Goal: Task Accomplishment & Management: Manage account settings

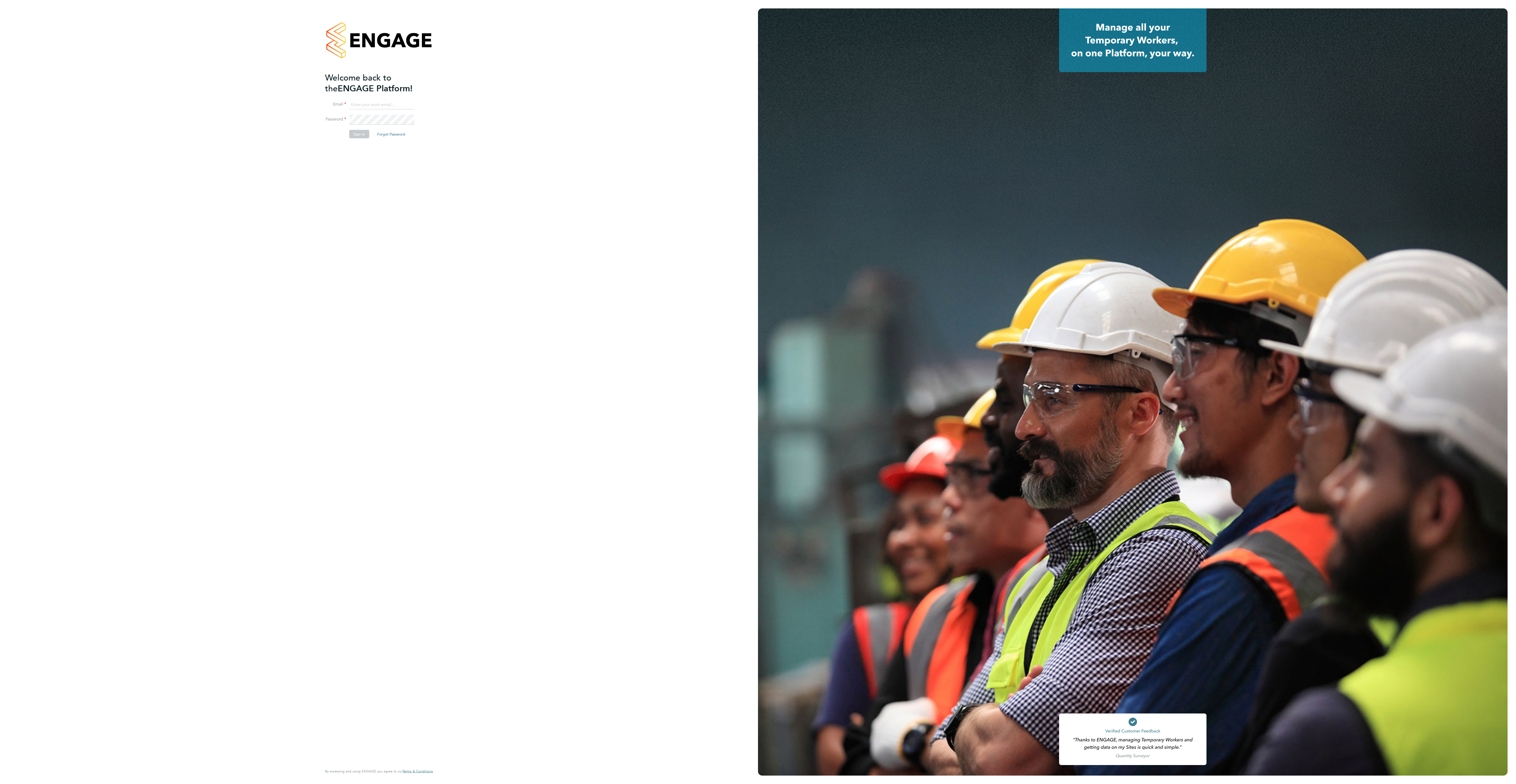
type input "ana.perozo@randstadcpe.com"
click at [356, 128] on li "Password" at bounding box center [376, 122] width 103 height 15
click at [363, 131] on button "Sign In" at bounding box center [359, 134] width 20 height 8
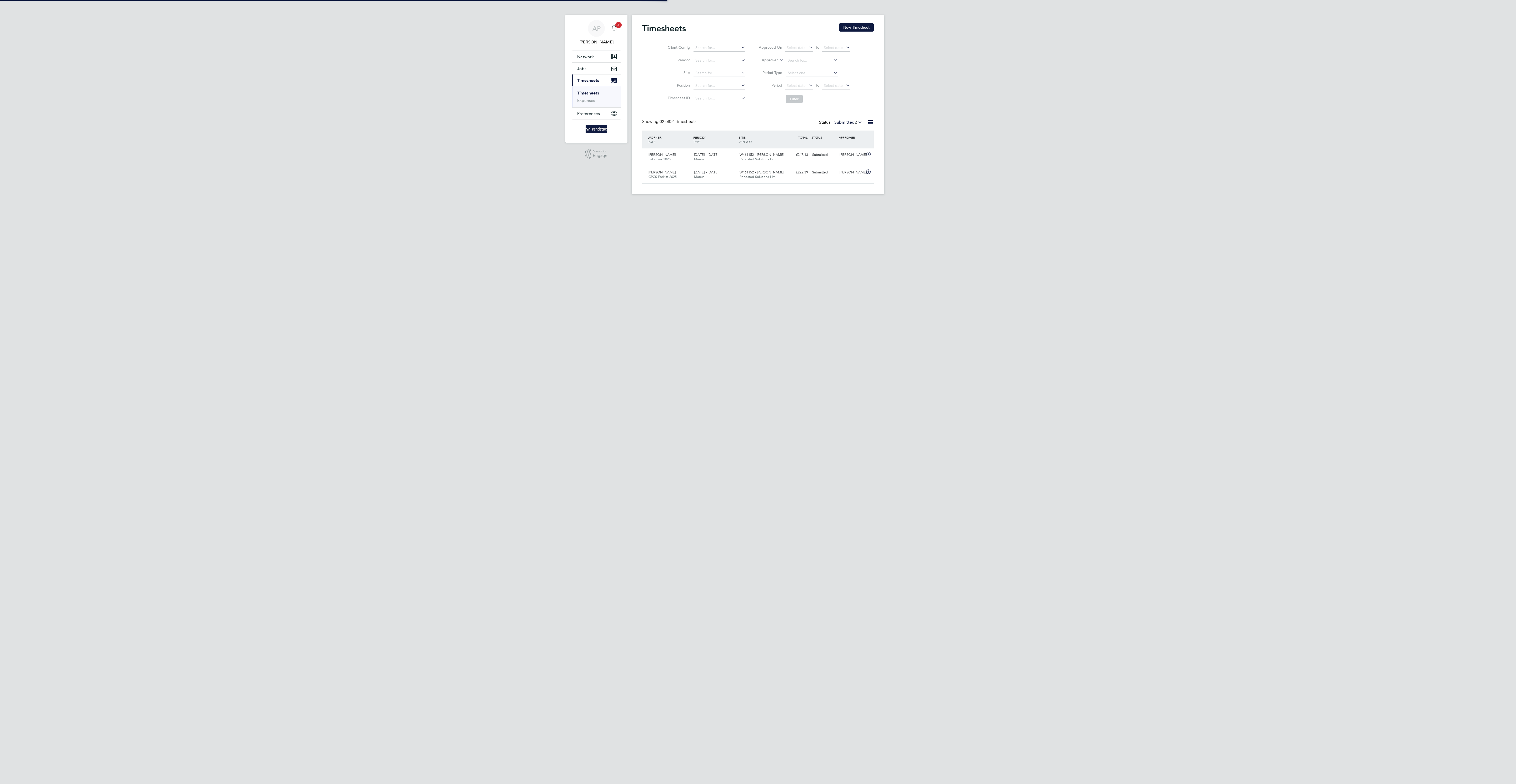
scroll to position [13, 46]
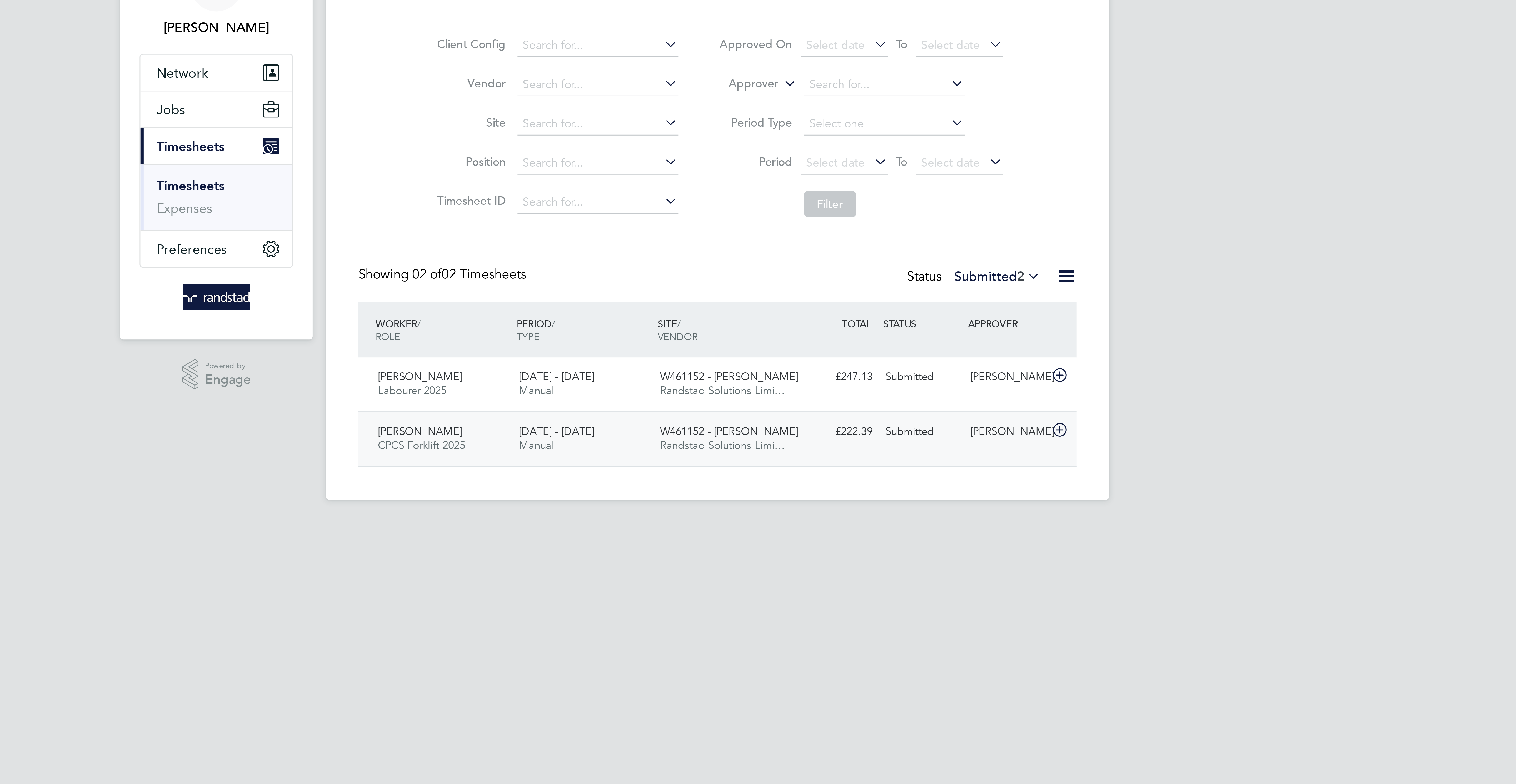
click at [788, 183] on div "[PERSON_NAME] CPCS Forklift 2025 [DATE] - [DATE] [DATE] - [DATE] Manual W461152…" at bounding box center [758, 174] width 231 height 17
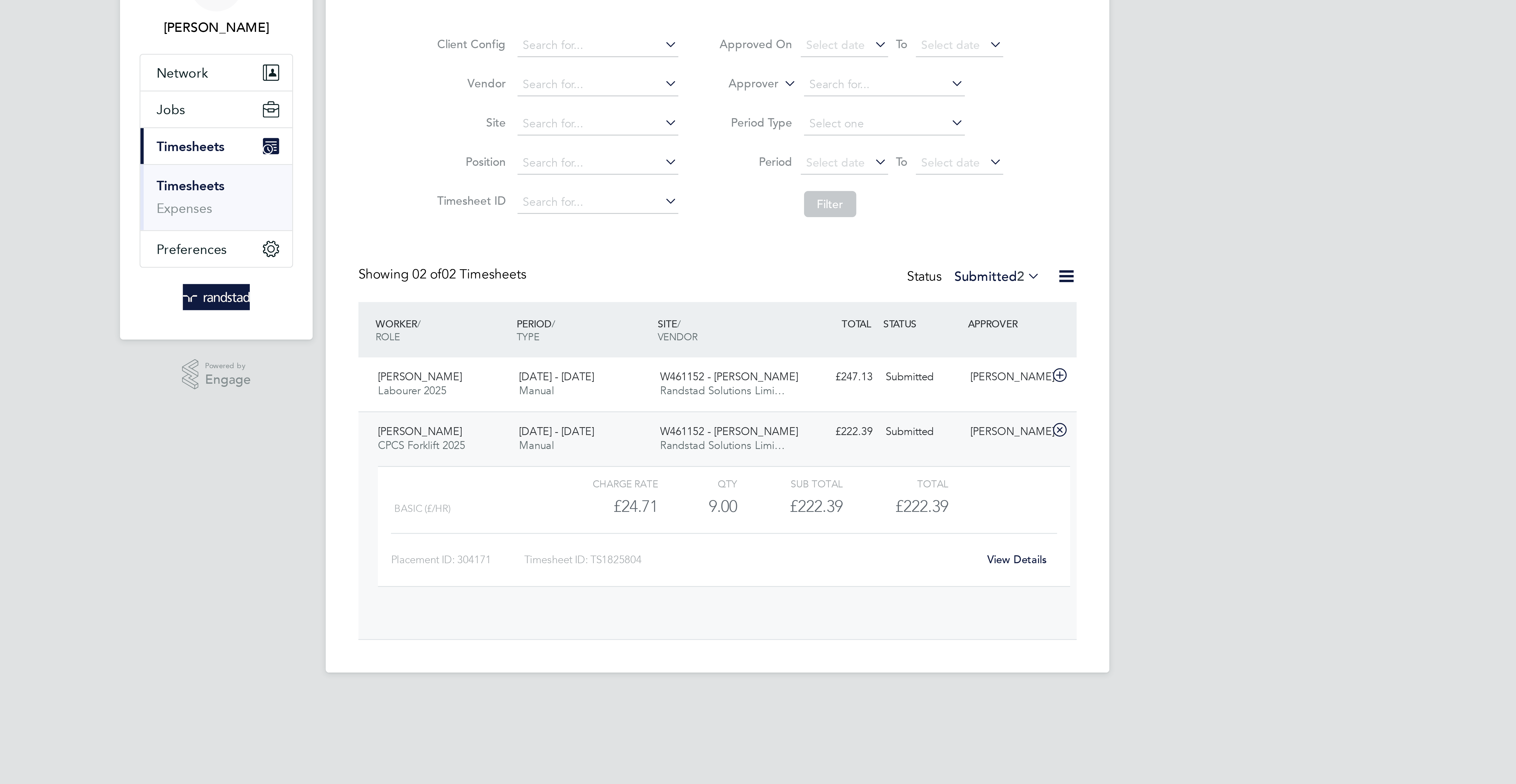
scroll to position [10, 51]
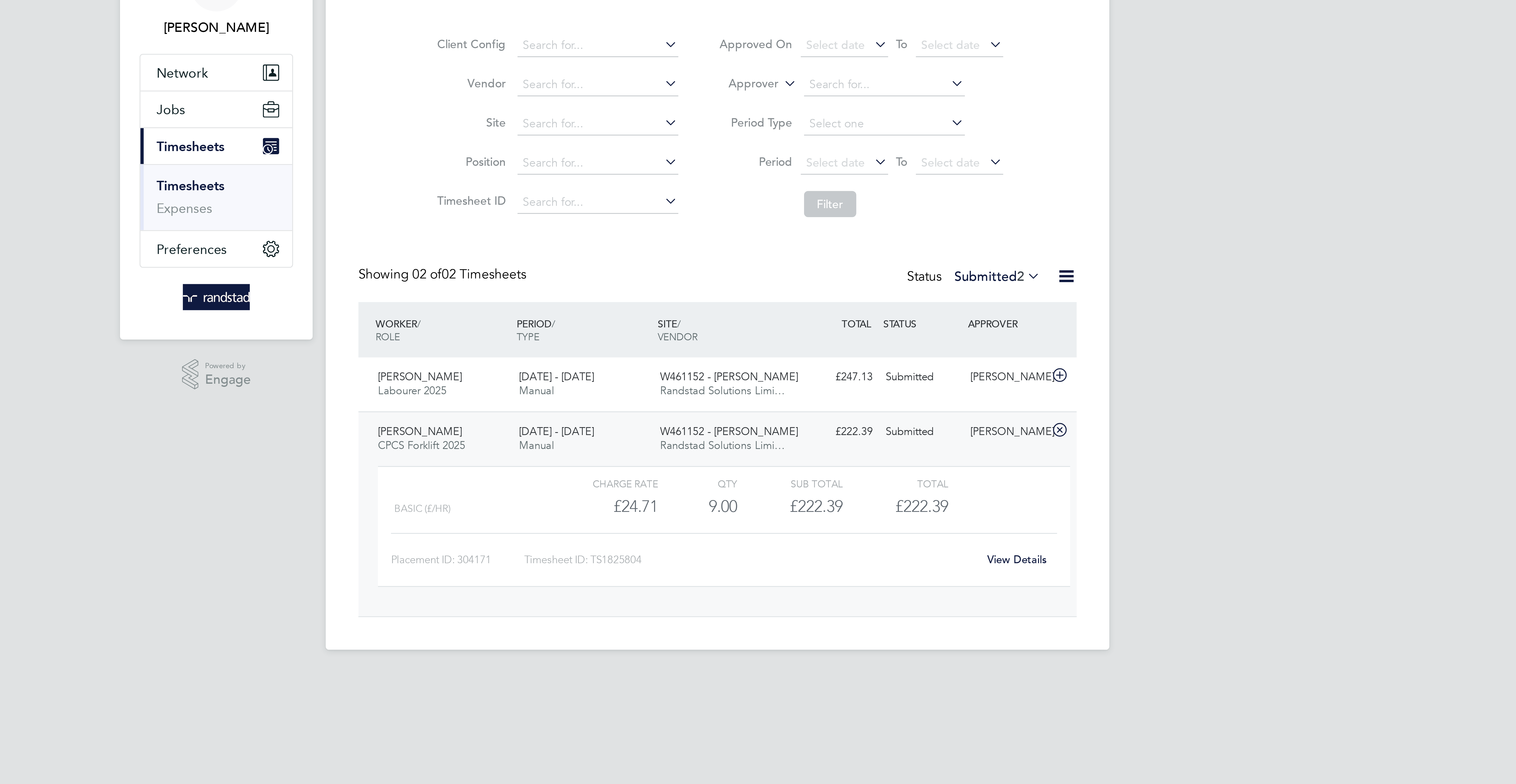
click at [850, 216] on link "View Details" at bounding box center [854, 213] width 19 height 4
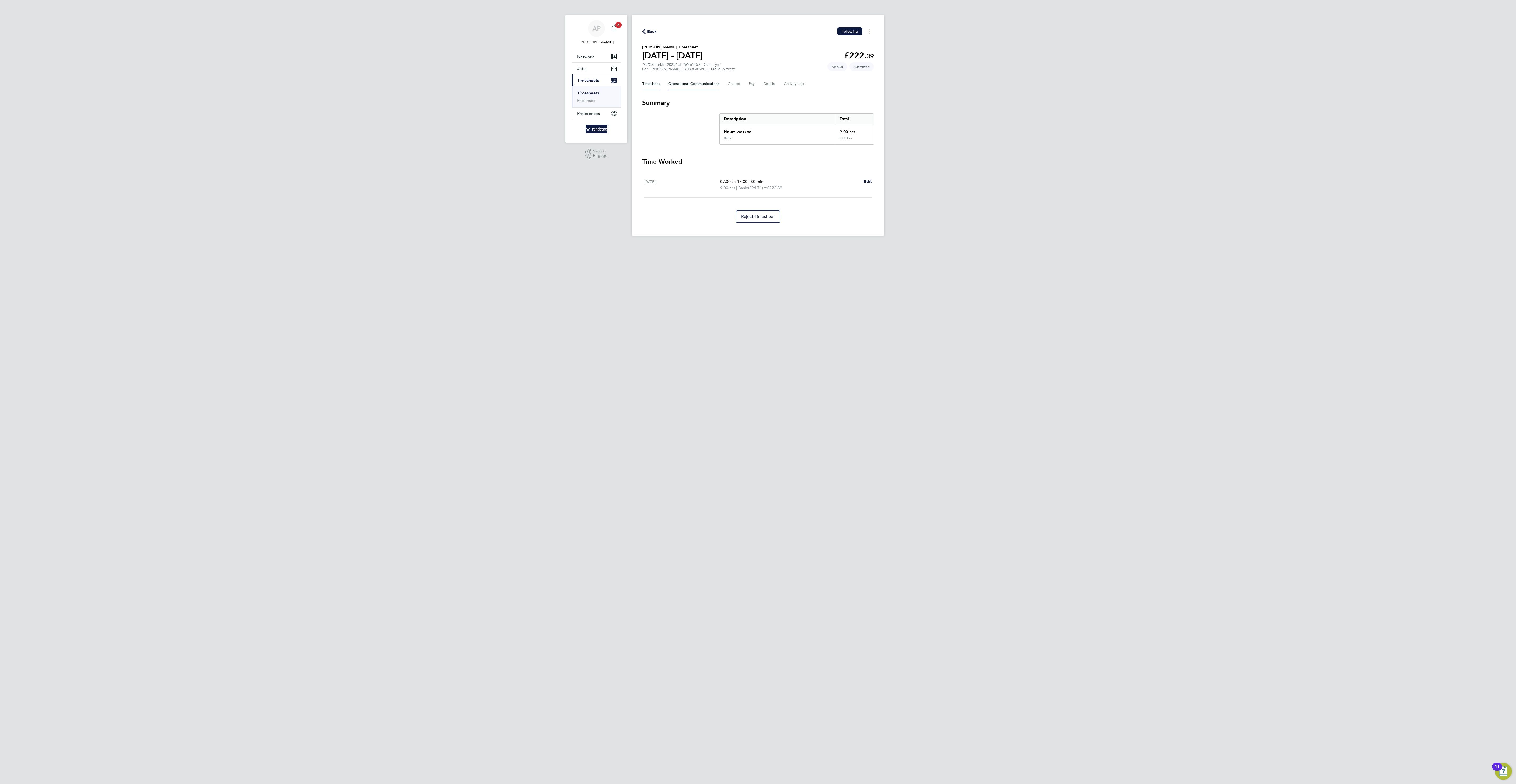
click at [679, 90] on Communications-tab "Operational Communications" at bounding box center [693, 84] width 51 height 13
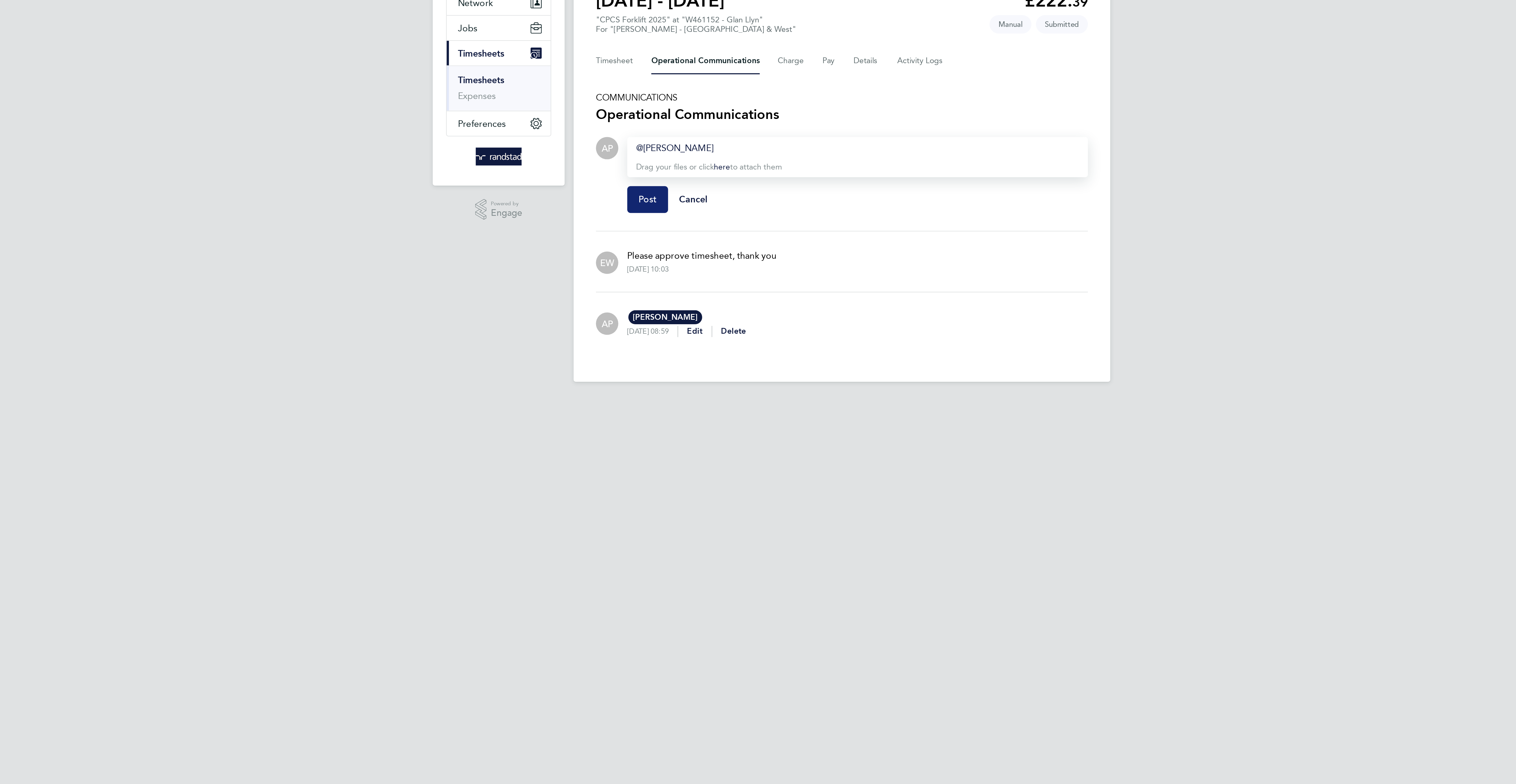
click at [663, 149] on span "Post" at bounding box center [666, 150] width 8 height 6
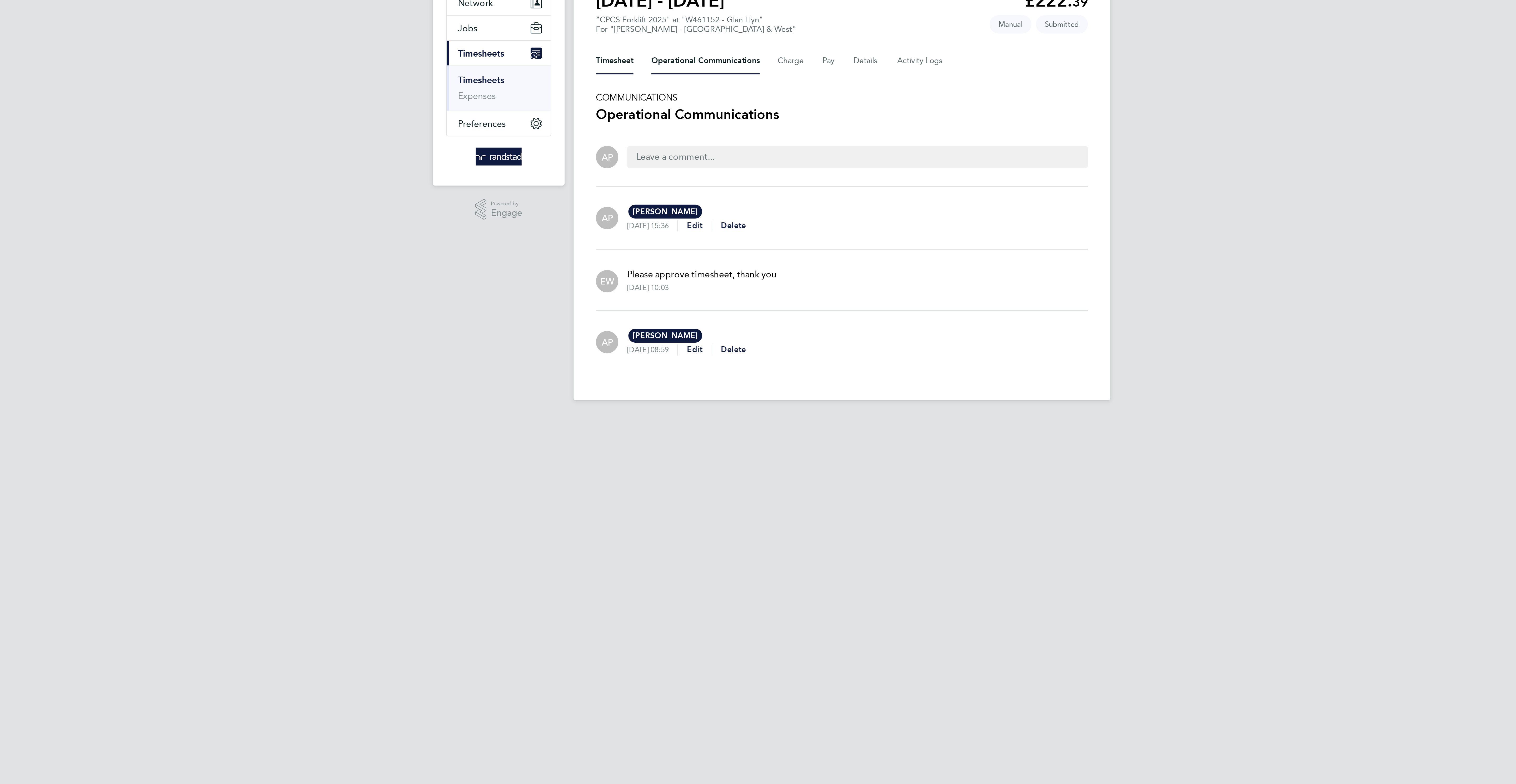
click at [646, 80] on button "Timesheet" at bounding box center [651, 84] width 17 height 13
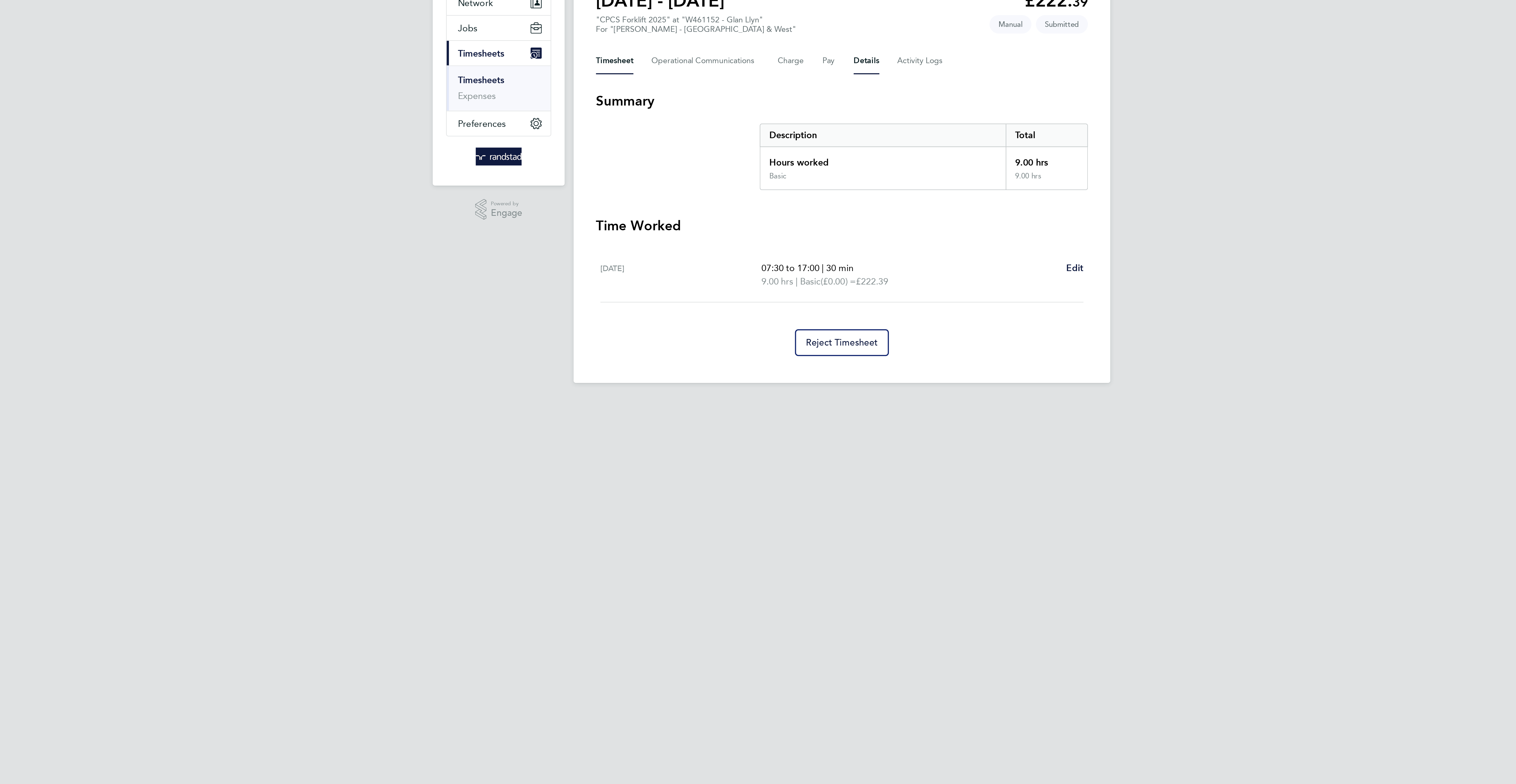
click at [772, 84] on button "Details" at bounding box center [769, 84] width 12 height 13
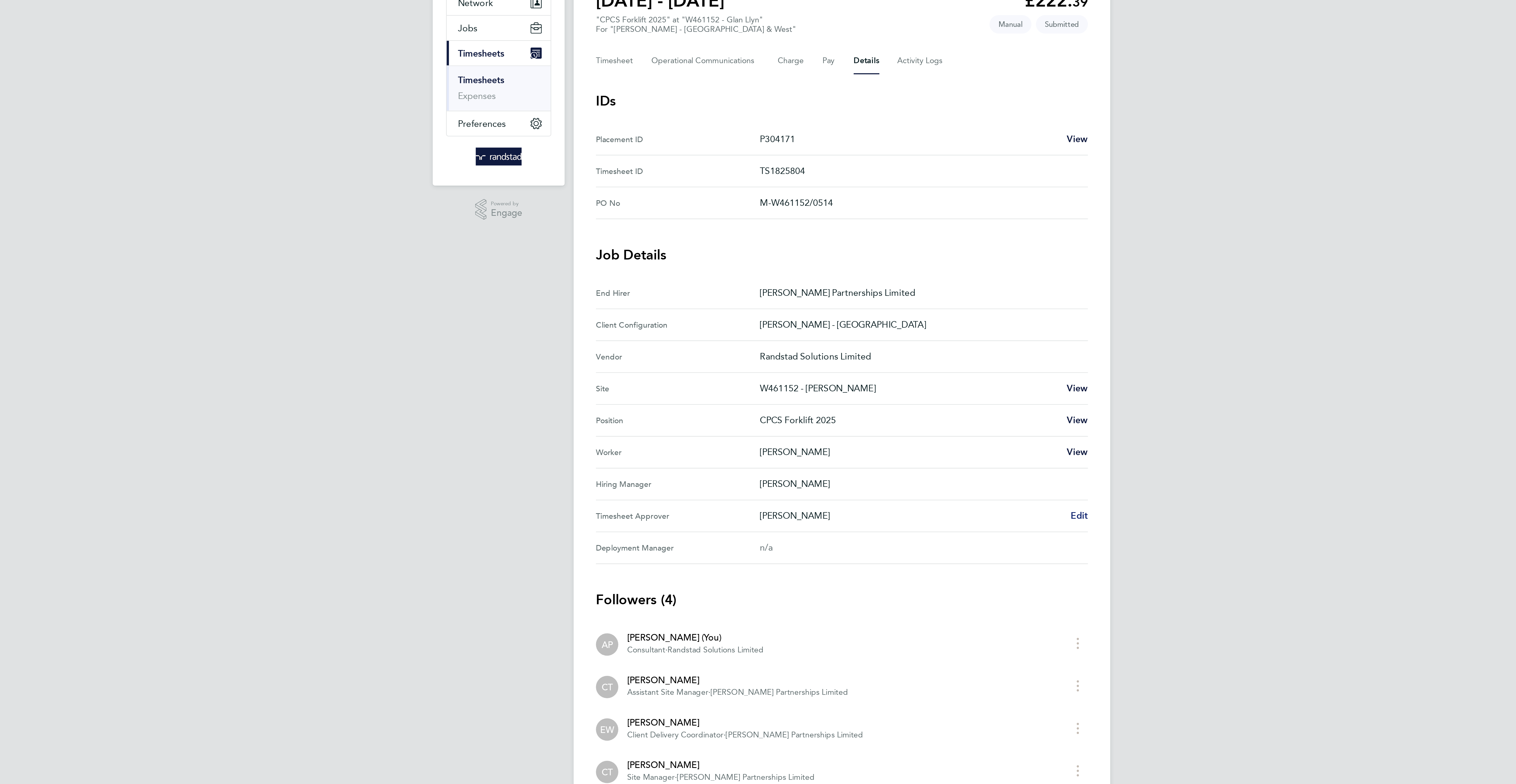
click at [871, 300] on span "Edit" at bounding box center [870, 298] width 8 height 5
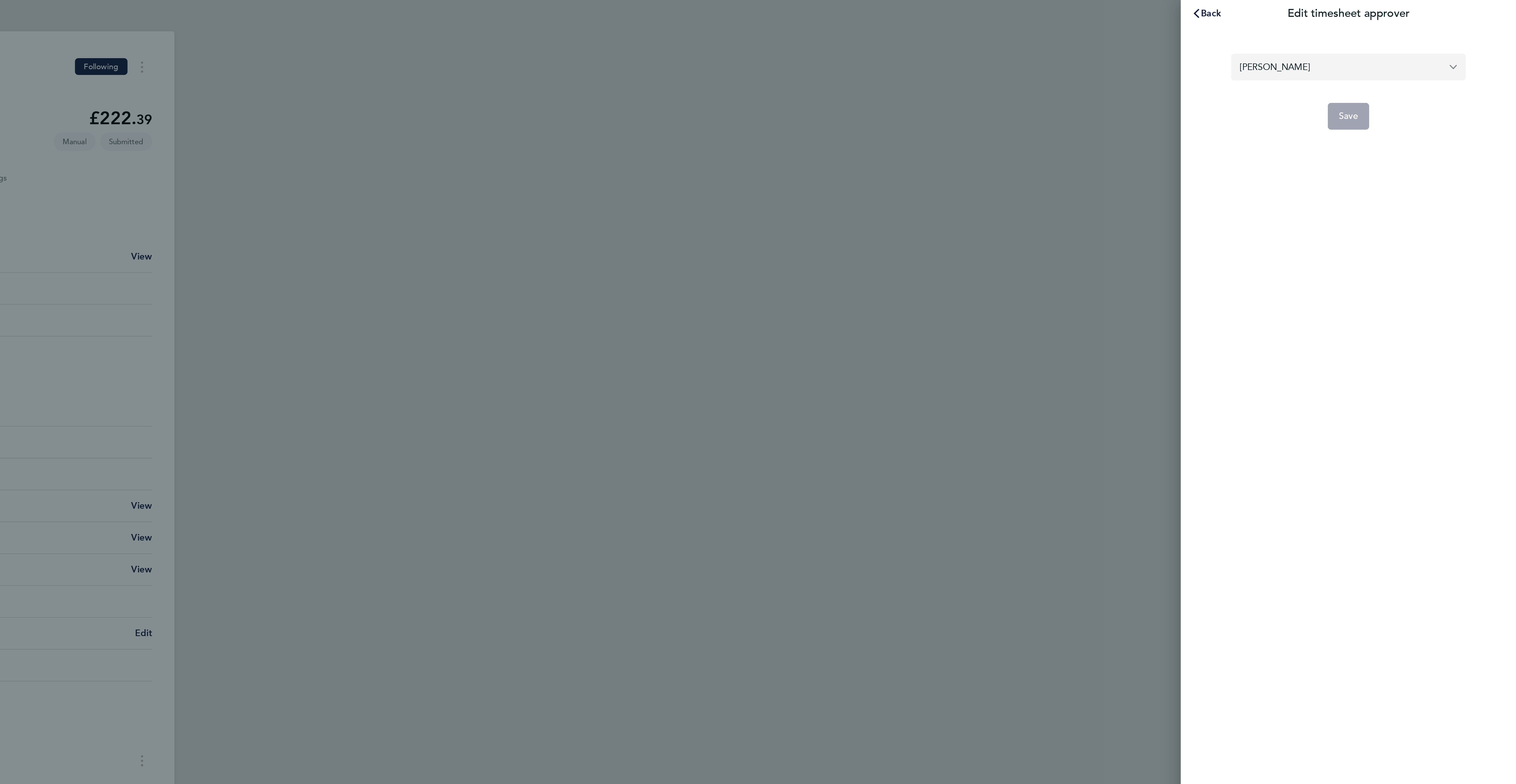
click at [1389, 27] on input "[PERSON_NAME]" at bounding box center [1437, 31] width 110 height 13
click at [1408, 48] on span "Taylor Preece" at bounding box center [1403, 44] width 34 height 6
type input "Taylor Preece"
click at [1433, 59] on button "Save" at bounding box center [1437, 55] width 20 height 13
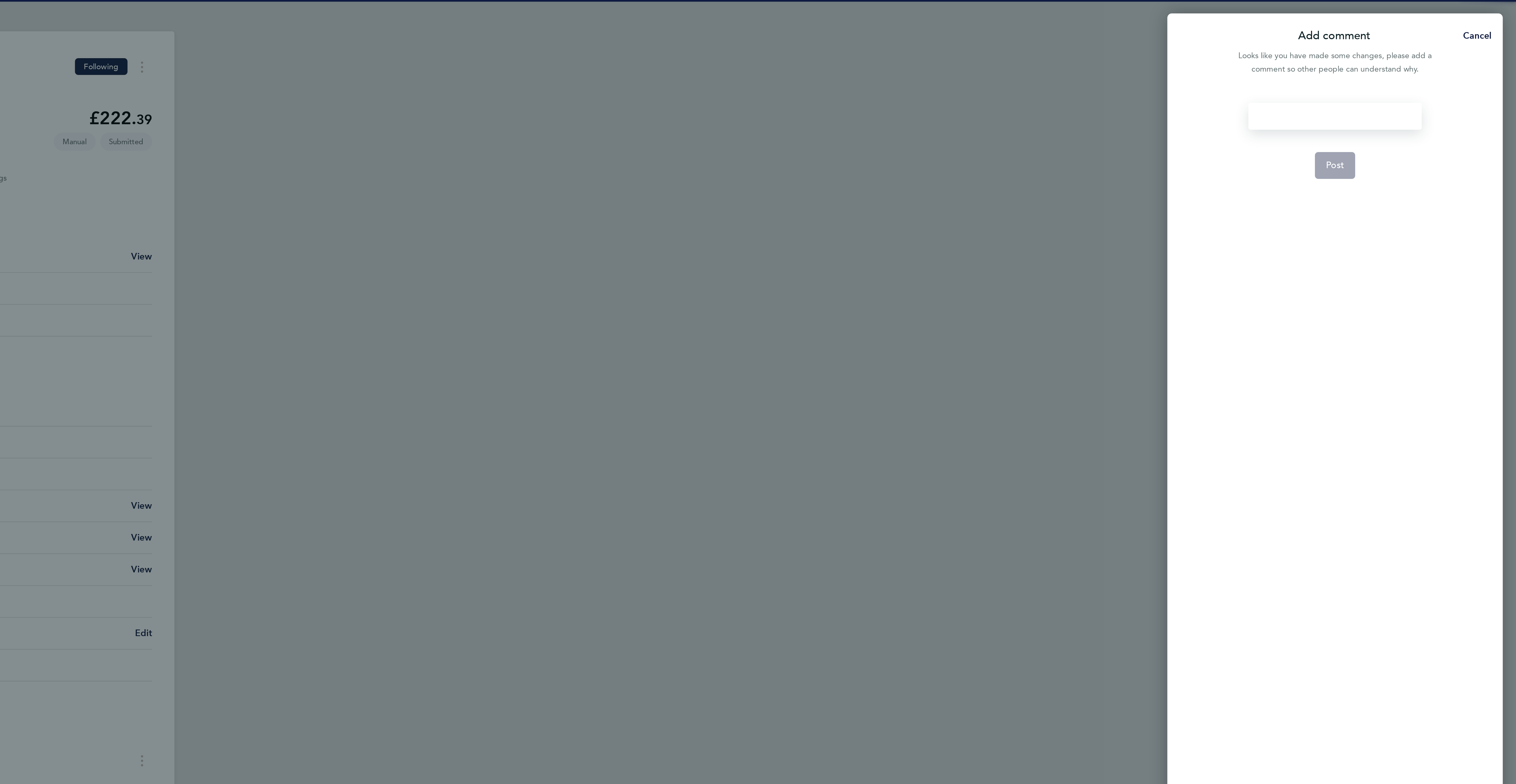
click at [1433, 50] on div at bounding box center [1431, 55] width 81 height 13
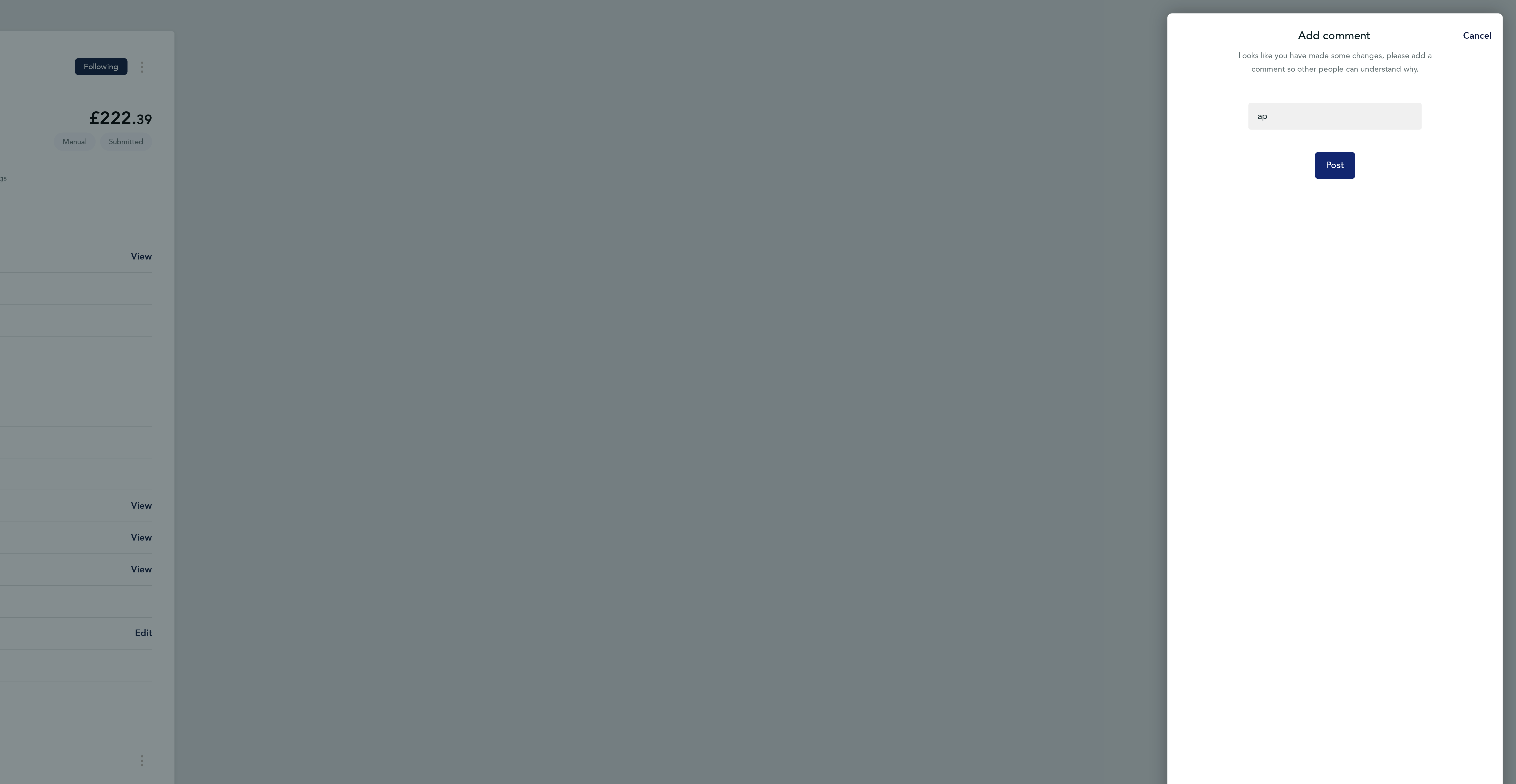
click at [1422, 82] on button "Post" at bounding box center [1430, 78] width 19 height 13
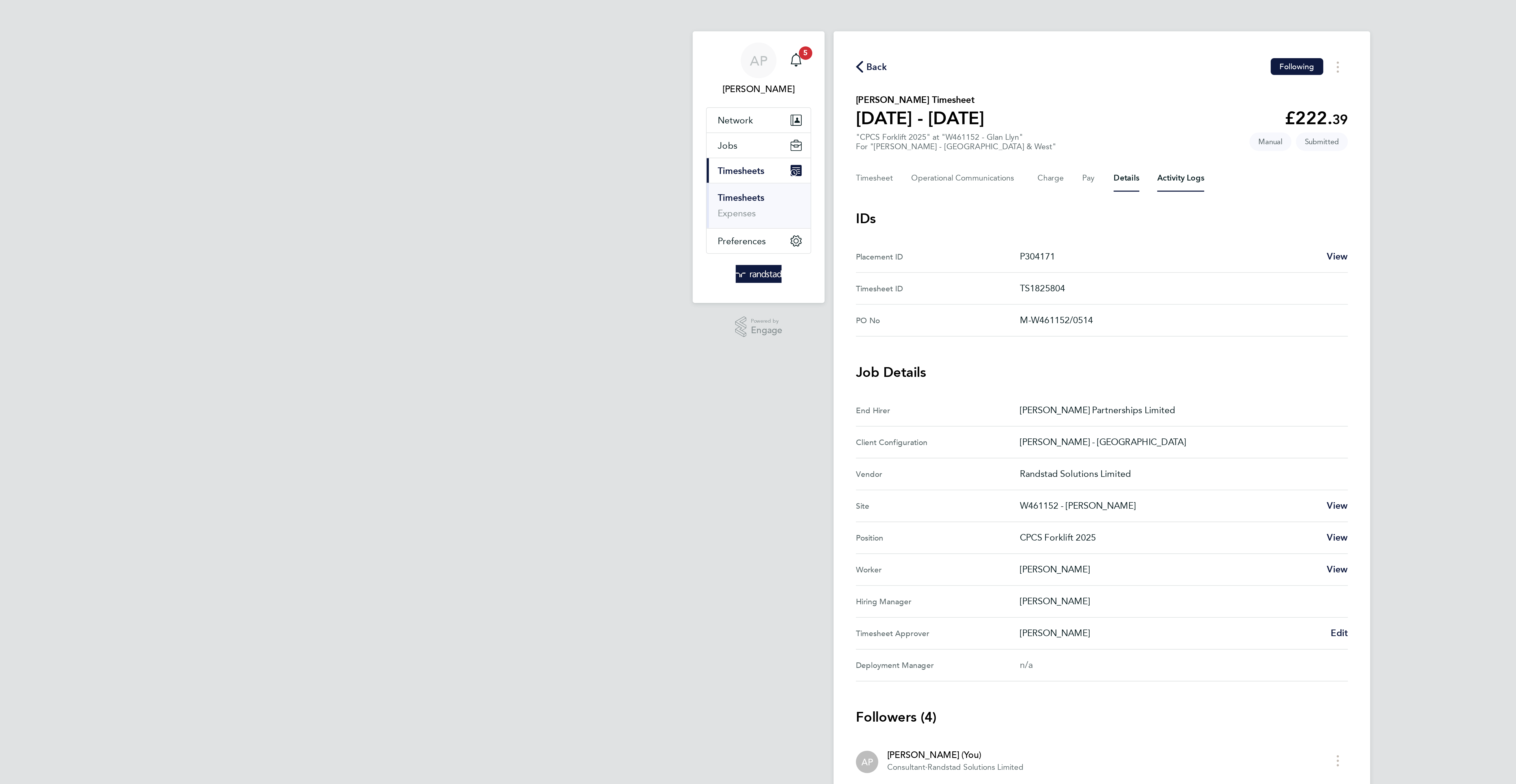
click at [789, 81] on Logs-tab "Activity Logs" at bounding box center [795, 84] width 22 height 13
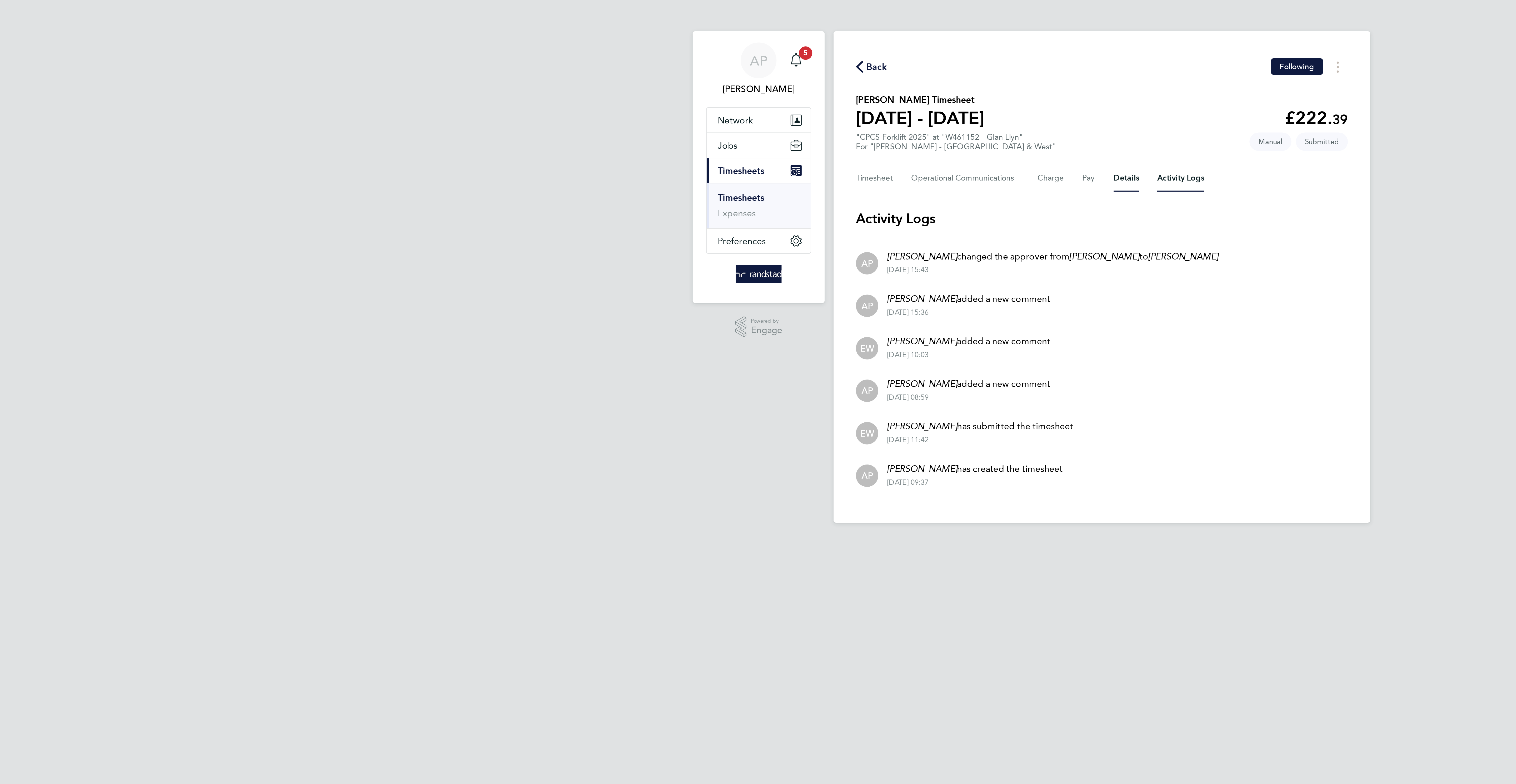
click at [774, 82] on button "Details" at bounding box center [769, 84] width 12 height 13
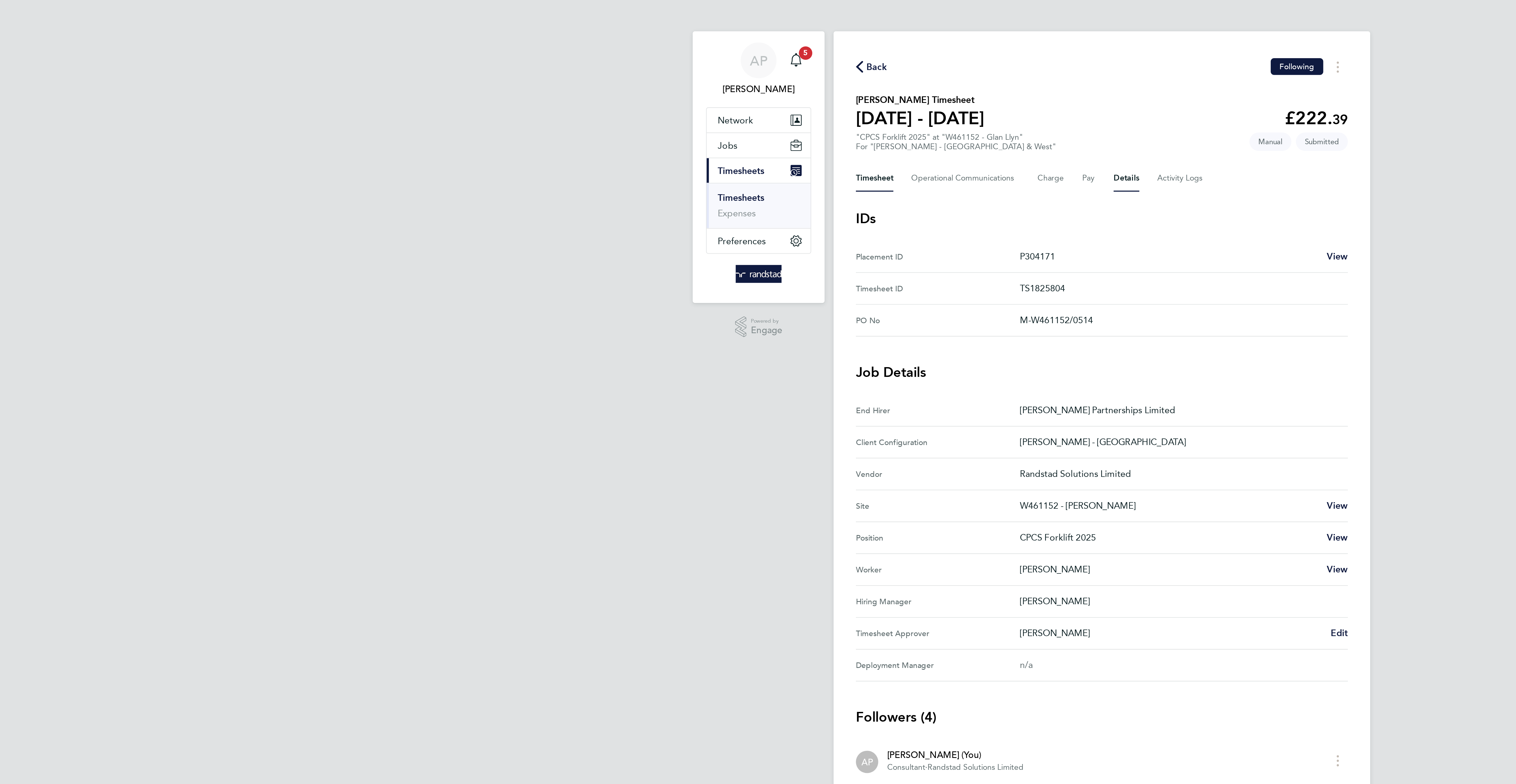
click at [654, 85] on button "Timesheet" at bounding box center [651, 84] width 17 height 13
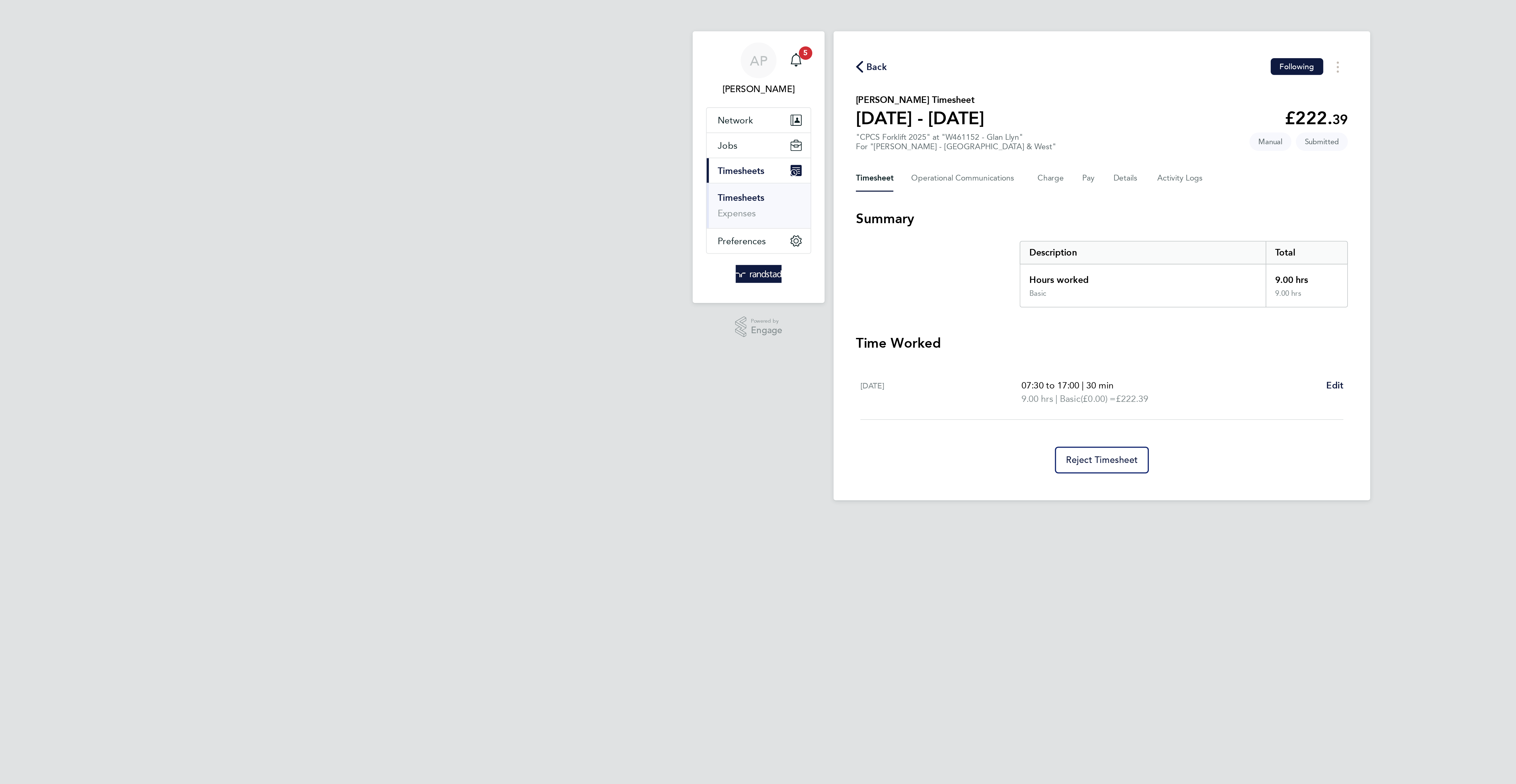
click at [649, 27] on div "Back Following" at bounding box center [758, 31] width 231 height 8
click at [651, 29] on span "Back" at bounding box center [652, 31] width 10 height 6
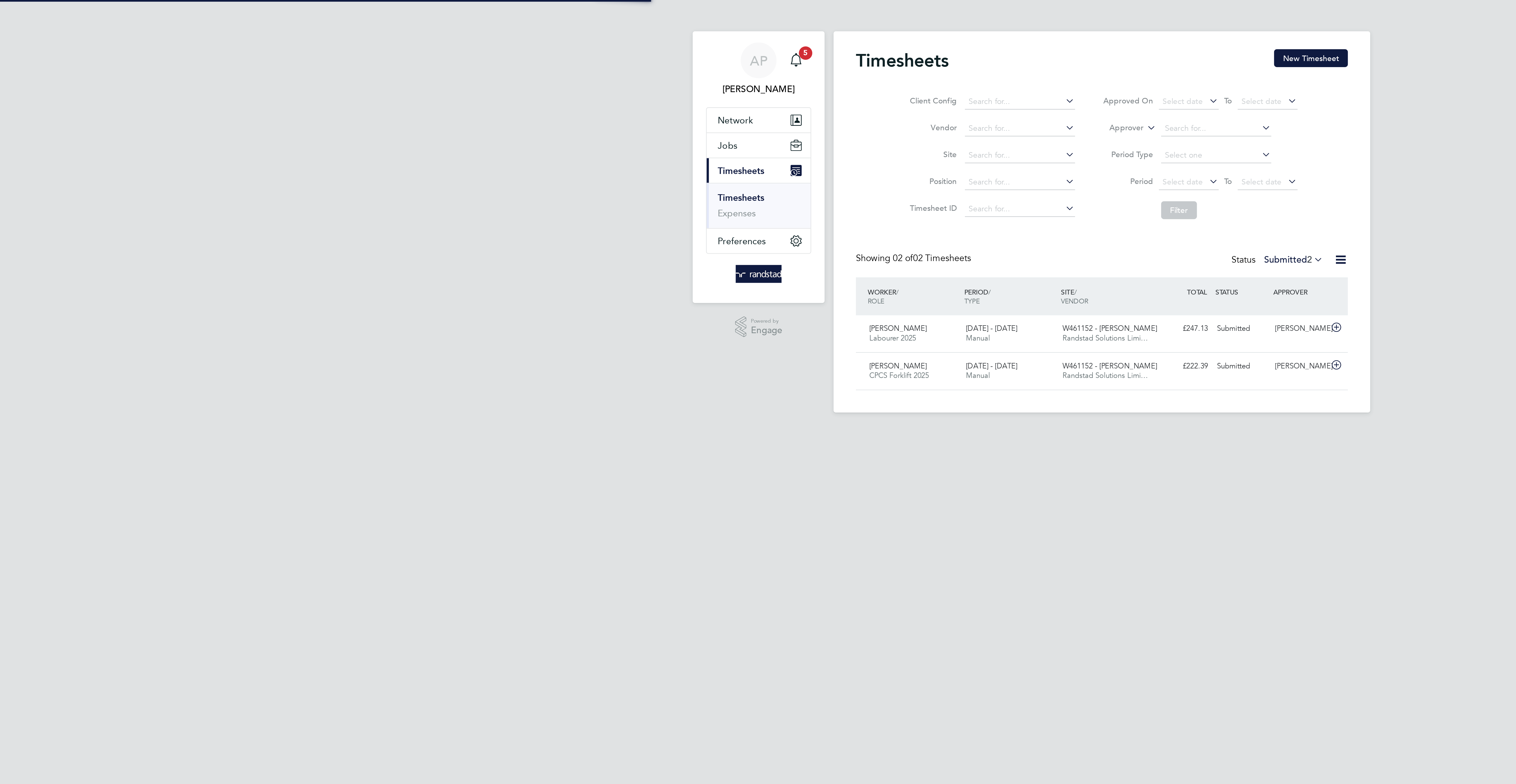
scroll to position [13, 46]
